Goal: Information Seeking & Learning: Learn about a topic

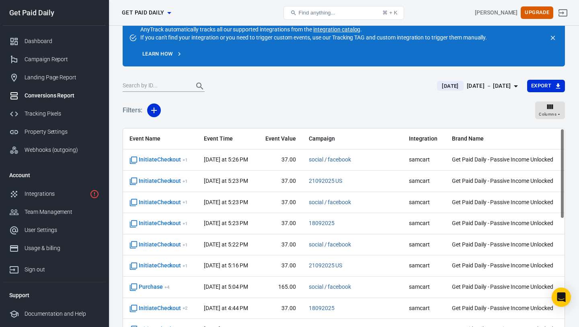
scroll to position [19, 0]
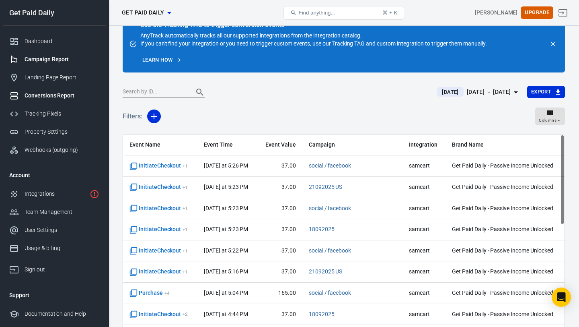
click at [65, 64] on link "Campaign Report" at bounding box center [54, 59] width 103 height 18
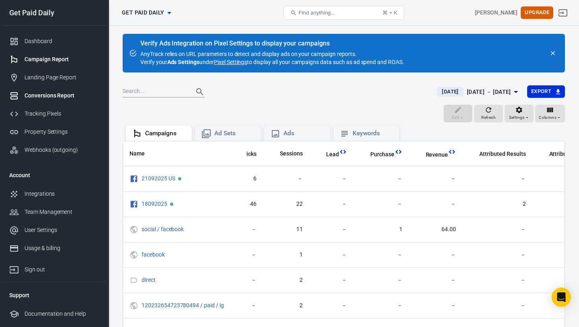
click at [62, 98] on div "Conversions Report" at bounding box center [62, 95] width 75 height 8
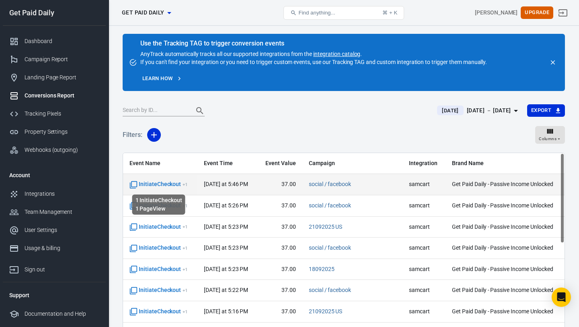
click at [170, 183] on span "InitiateCheckout + 1" at bounding box center [159, 184] width 58 height 8
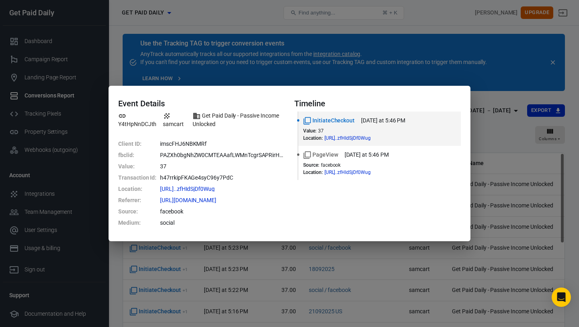
click at [362, 37] on div "Event Details Y4tHpNnDCJth samcart Get Paid Daily - Passive Income Unlocked Cli…" at bounding box center [289, 163] width 579 height 327
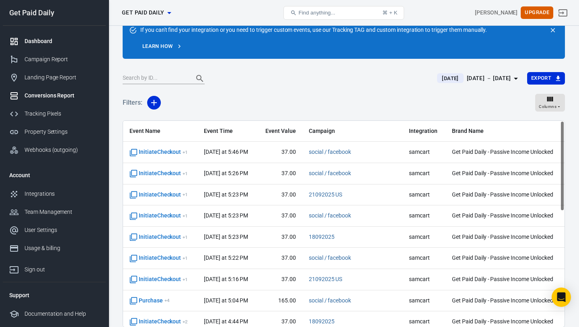
click at [41, 42] on div "Dashboard" at bounding box center [62, 41] width 75 height 8
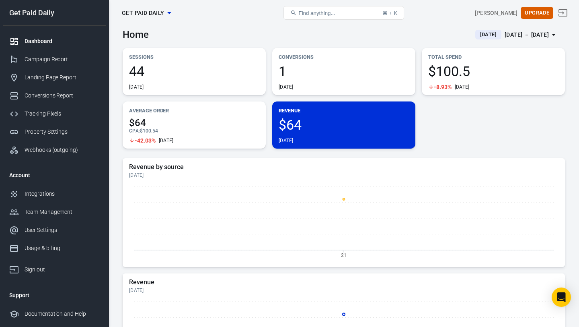
scroll to position [4, 0]
click at [505, 35] on div "[DATE] － [DATE]" at bounding box center [527, 35] width 44 height 10
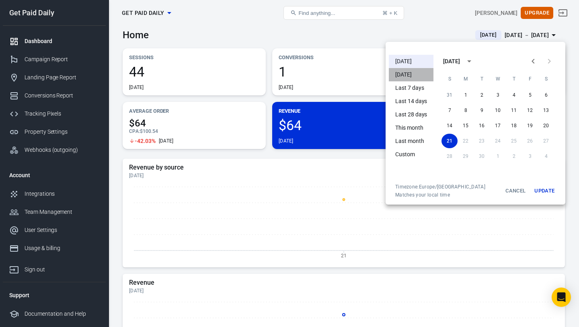
click at [422, 76] on li "[DATE]" at bounding box center [411, 74] width 45 height 13
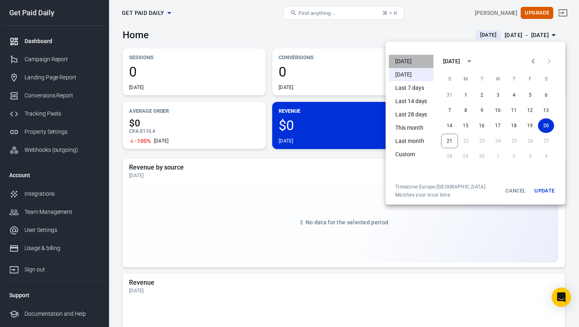
click at [415, 64] on li "[DATE]" at bounding box center [411, 61] width 45 height 13
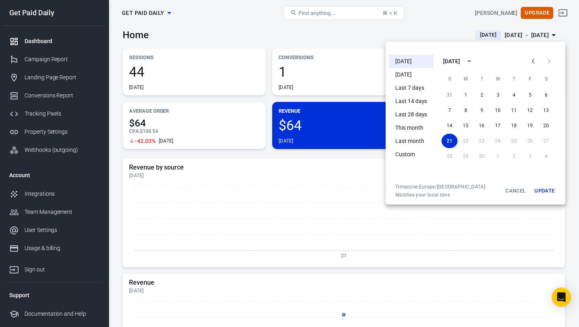
click at [417, 28] on div at bounding box center [289, 163] width 579 height 327
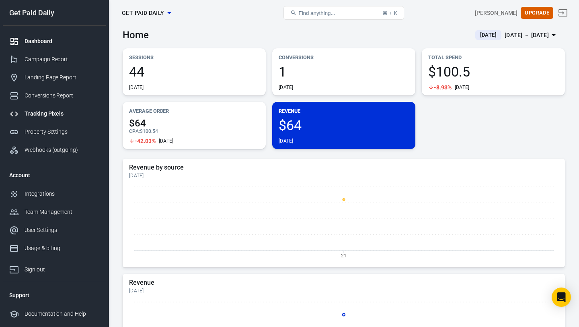
click at [57, 110] on div "Tracking Pixels" at bounding box center [62, 113] width 75 height 8
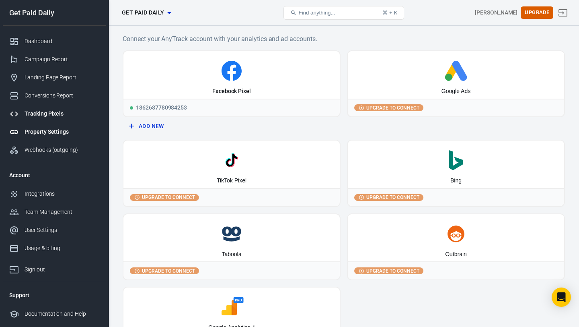
click at [54, 126] on link "Property Settings" at bounding box center [54, 132] width 103 height 18
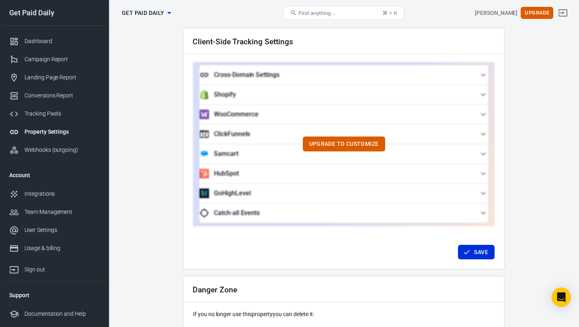
scroll to position [766, 0]
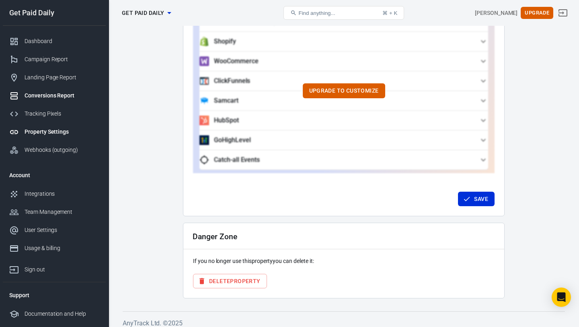
click at [46, 97] on div "Conversions Report" at bounding box center [62, 95] width 75 height 8
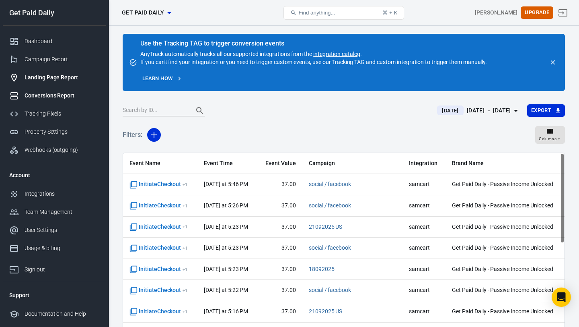
click at [47, 80] on div "Landing Page Report" at bounding box center [62, 77] width 75 height 8
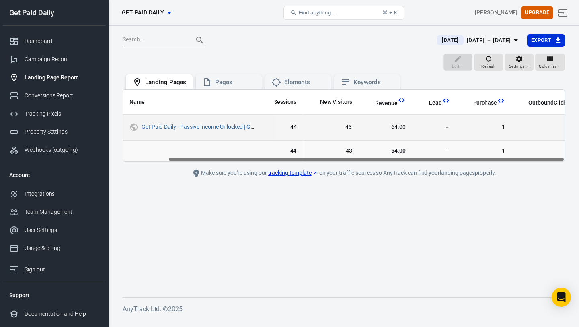
scroll to position [0, 50]
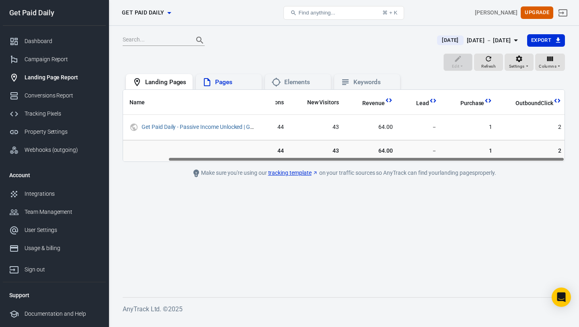
click at [250, 80] on div "Pages" at bounding box center [235, 82] width 40 height 8
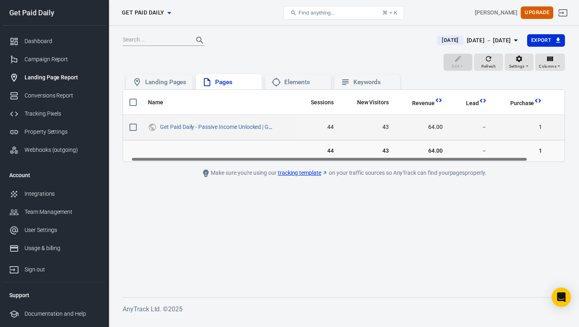
scroll to position [0, 50]
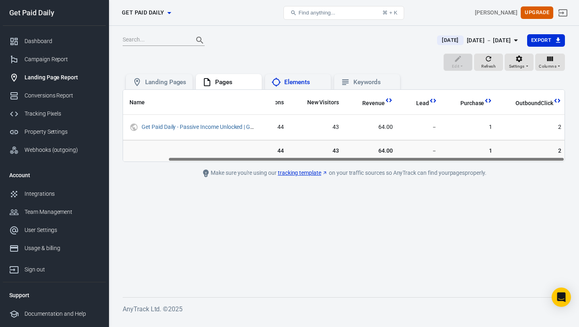
click at [306, 84] on div "Elements" at bounding box center [304, 82] width 40 height 8
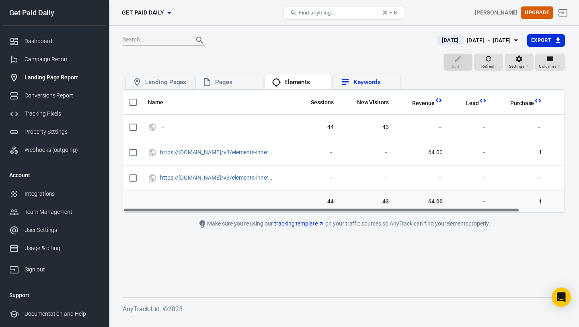
click at [366, 83] on div "Keywords" at bounding box center [374, 82] width 40 height 8
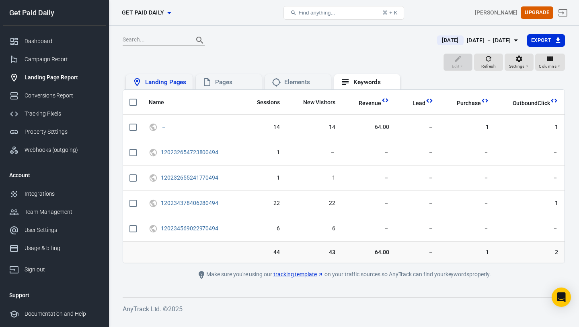
click at [148, 82] on div "Landing Pages" at bounding box center [165, 82] width 41 height 8
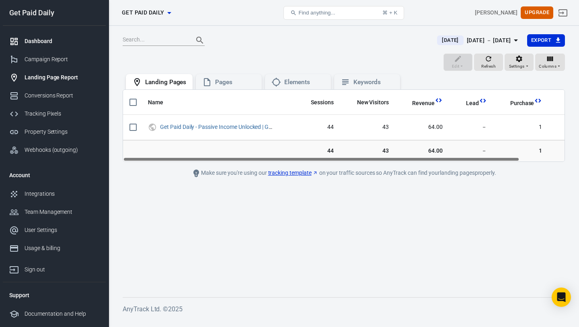
click at [56, 44] on div "Dashboard" at bounding box center [62, 41] width 75 height 8
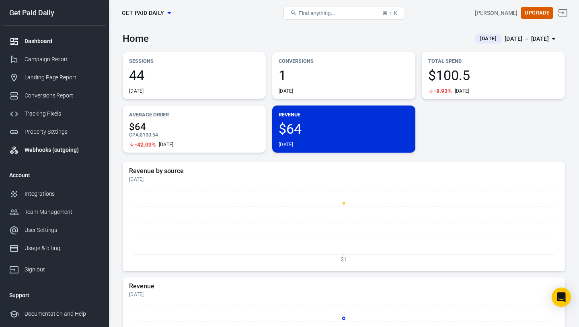
click at [43, 144] on link "Webhooks (outgoing)" at bounding box center [54, 150] width 103 height 18
